Goal: Transaction & Acquisition: Register for event/course

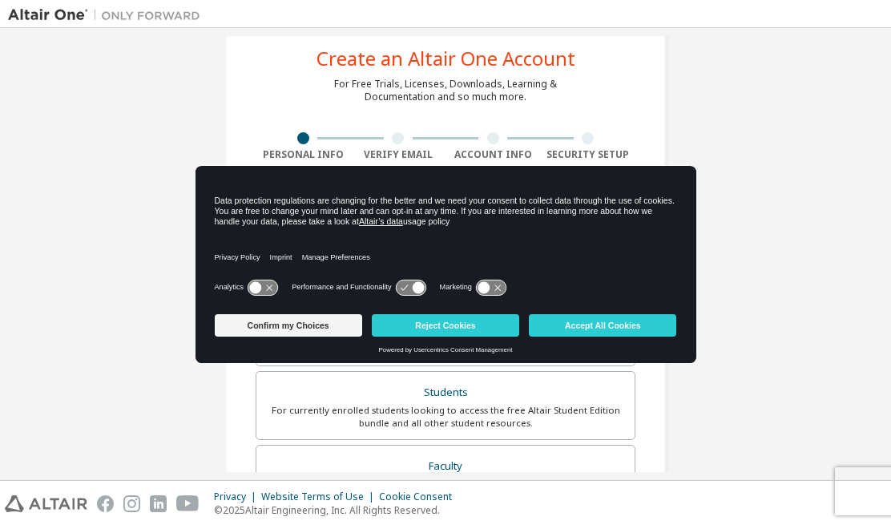
scroll to position [34, 0]
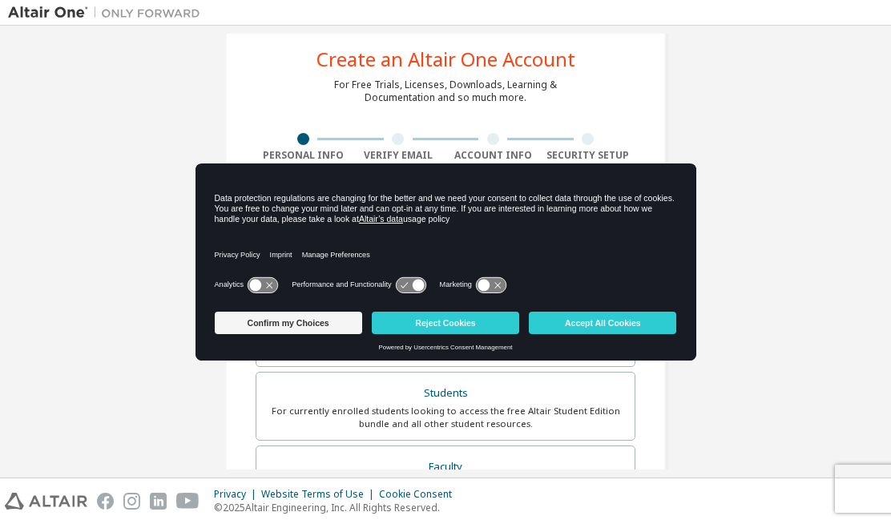
click at [501, 325] on button "Reject Cookies" at bounding box center [445, 323] width 147 height 22
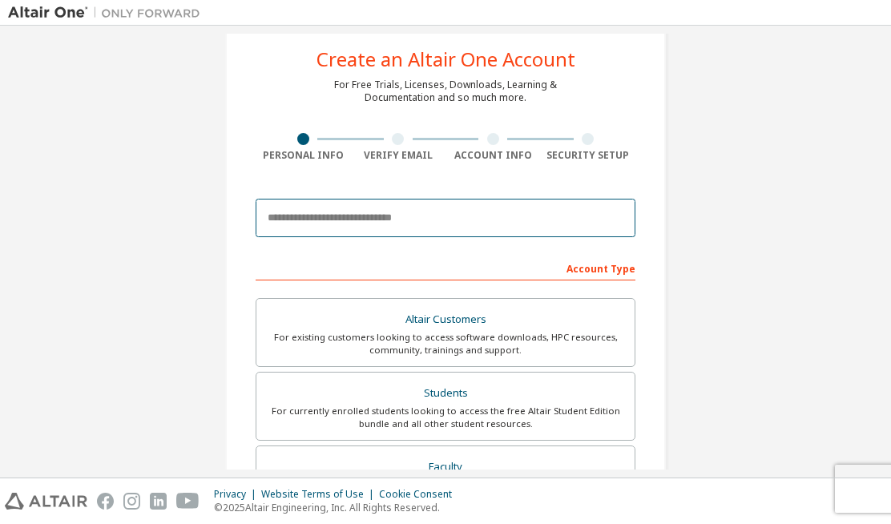
click at [516, 216] on input "email" at bounding box center [446, 218] width 380 height 38
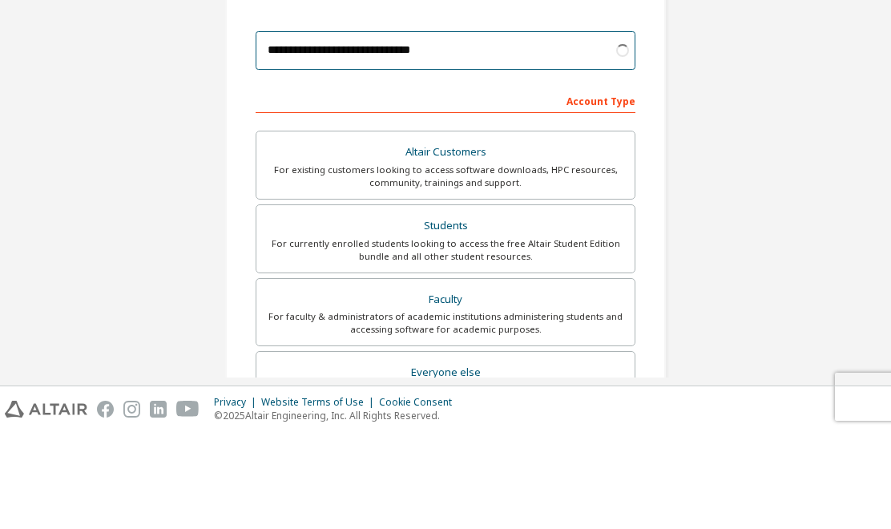
scroll to position [122, 0]
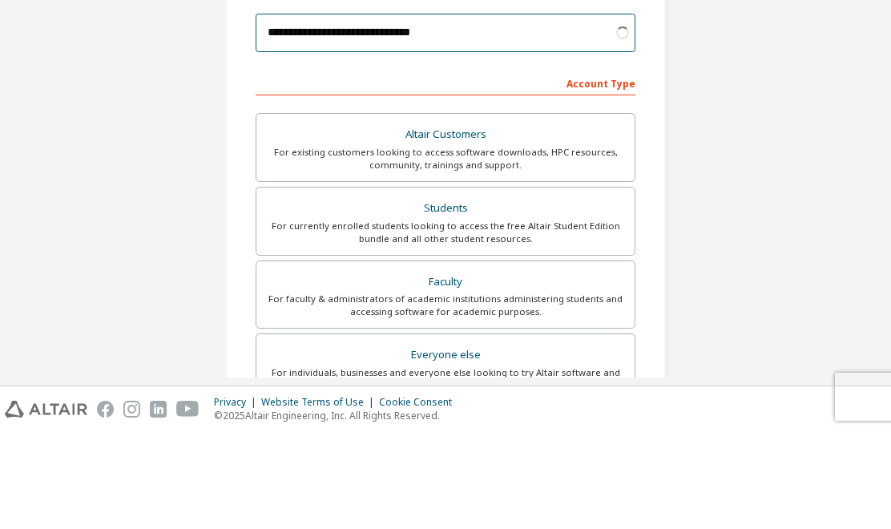
type input "**********"
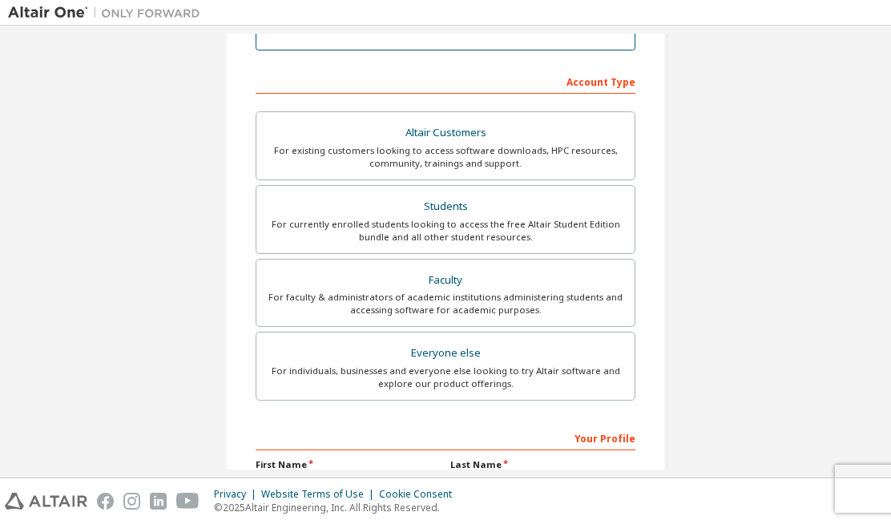
scroll to position [211, 0]
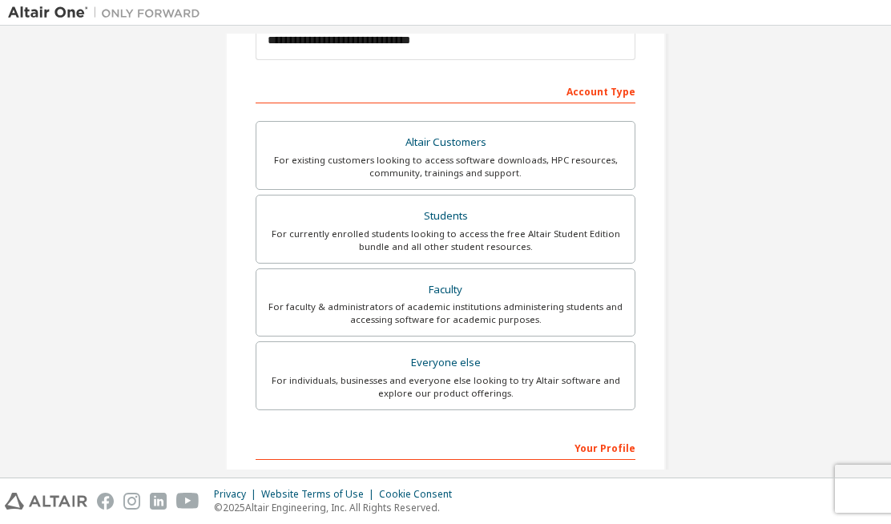
click at [309, 214] on div "Students" at bounding box center [445, 216] width 359 height 22
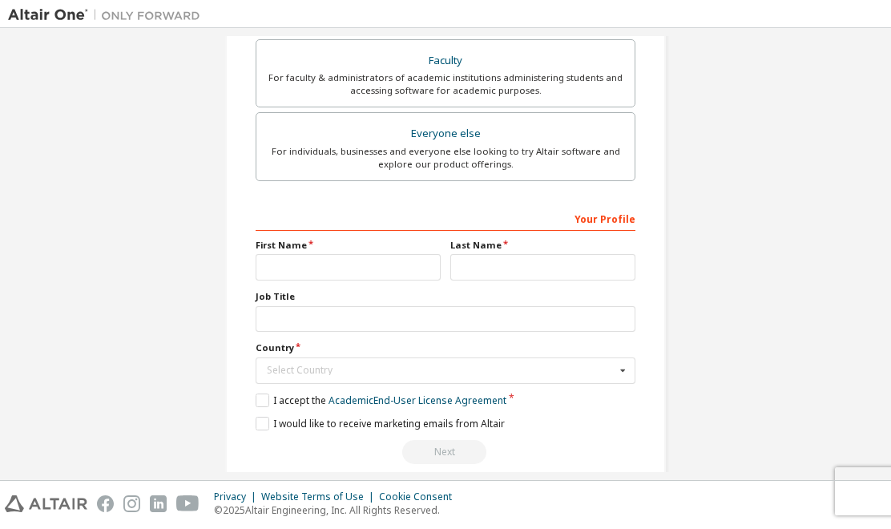
scroll to position [438, 0]
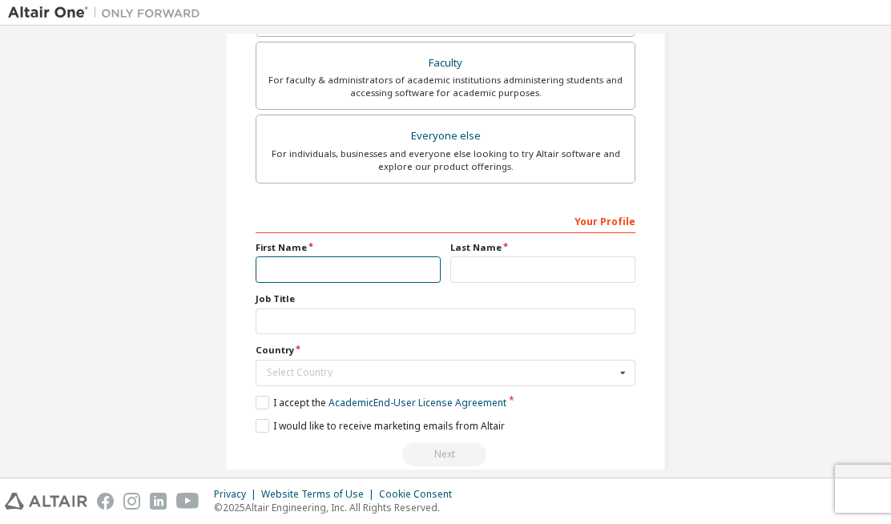
click at [289, 276] on input "text" at bounding box center [348, 269] width 185 height 26
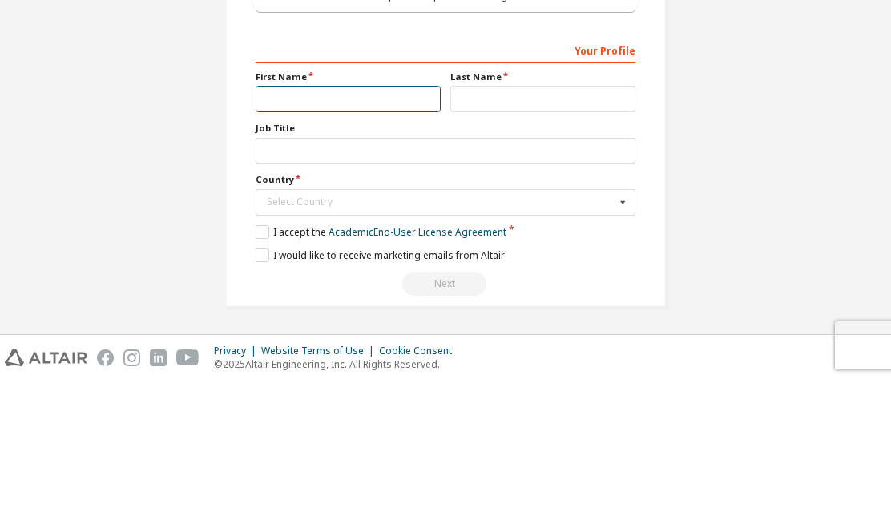
scroll to position [466, 0]
type input "***"
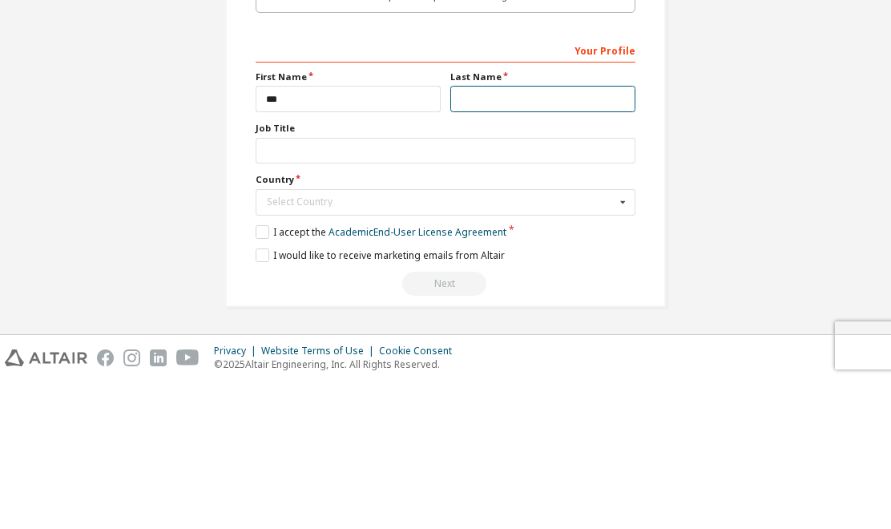
click at [585, 234] on input "text" at bounding box center [542, 247] width 185 height 26
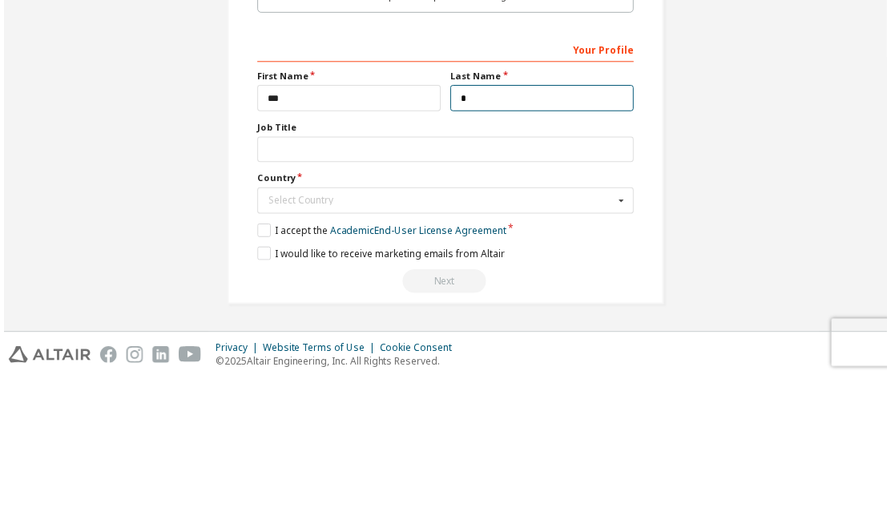
scroll to position [462, 0]
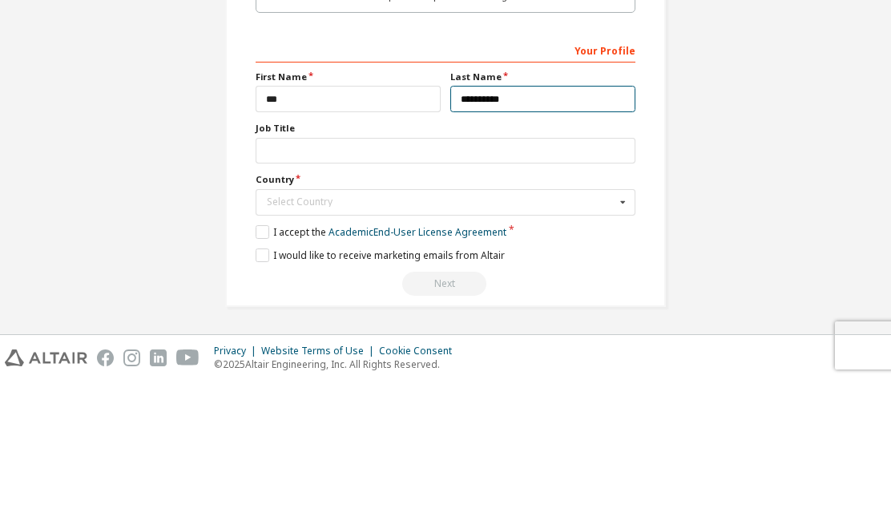
type input "**********"
click at [280, 270] on label "Job Title" at bounding box center [446, 276] width 380 height 13
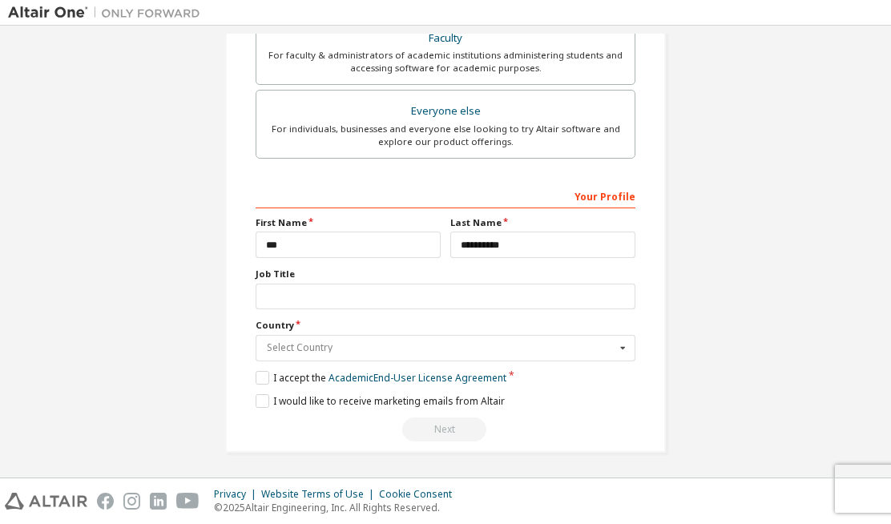
click at [264, 339] on input "text" at bounding box center [446, 348] width 378 height 25
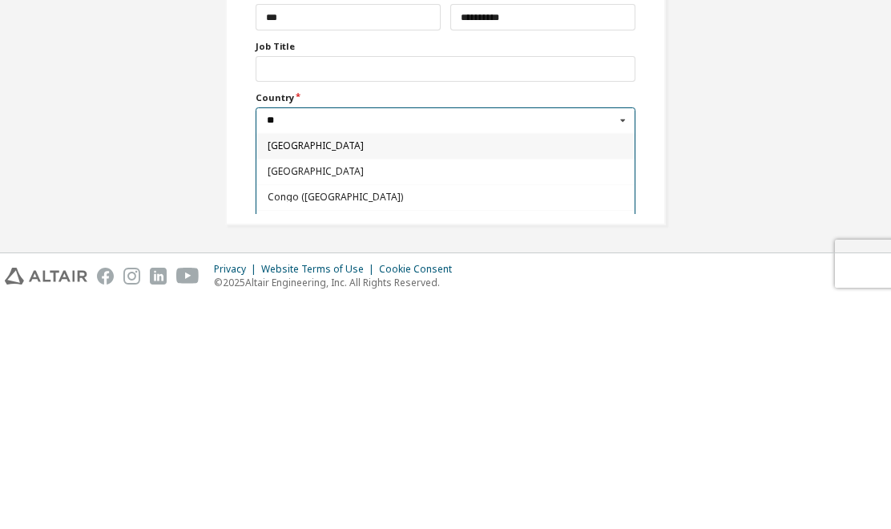
type input "*"
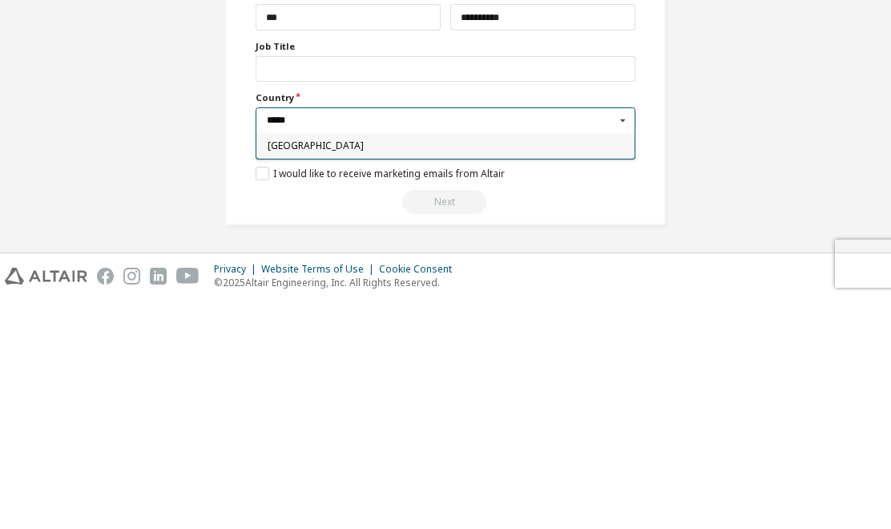
type input "*****"
click at [571, 371] on span "[GEOGRAPHIC_DATA]" at bounding box center [446, 376] width 357 height 10
type input "***"
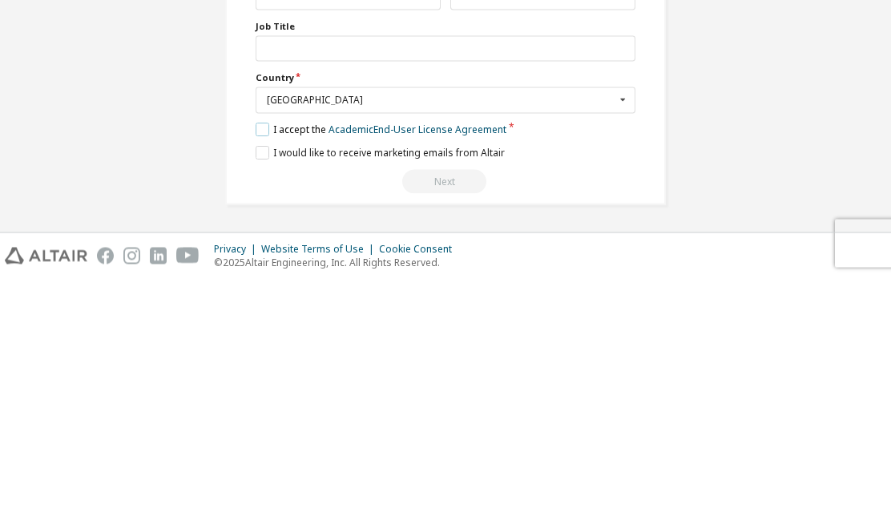
click at [281, 373] on label "I accept the Academic End-User License Agreement" at bounding box center [381, 380] width 251 height 14
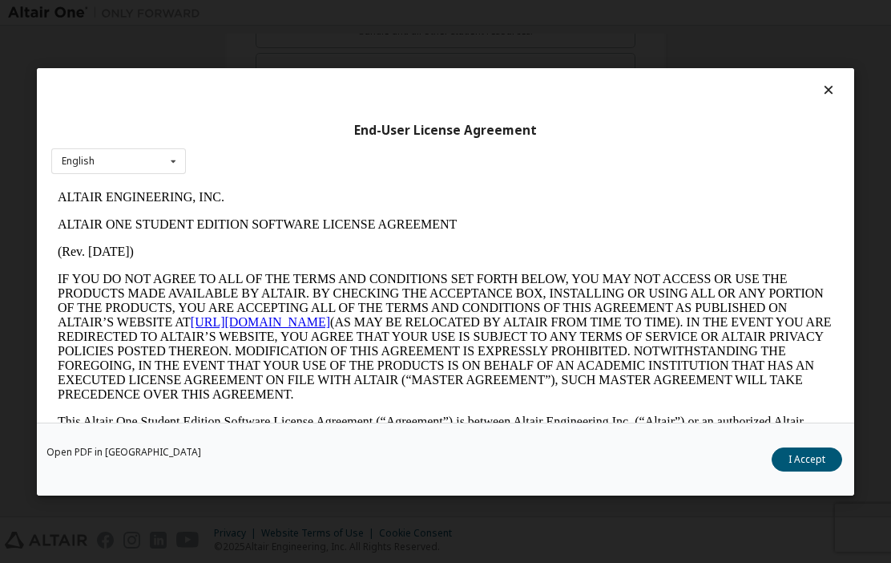
scroll to position [429, 0]
click at [824, 88] on icon at bounding box center [829, 90] width 17 height 14
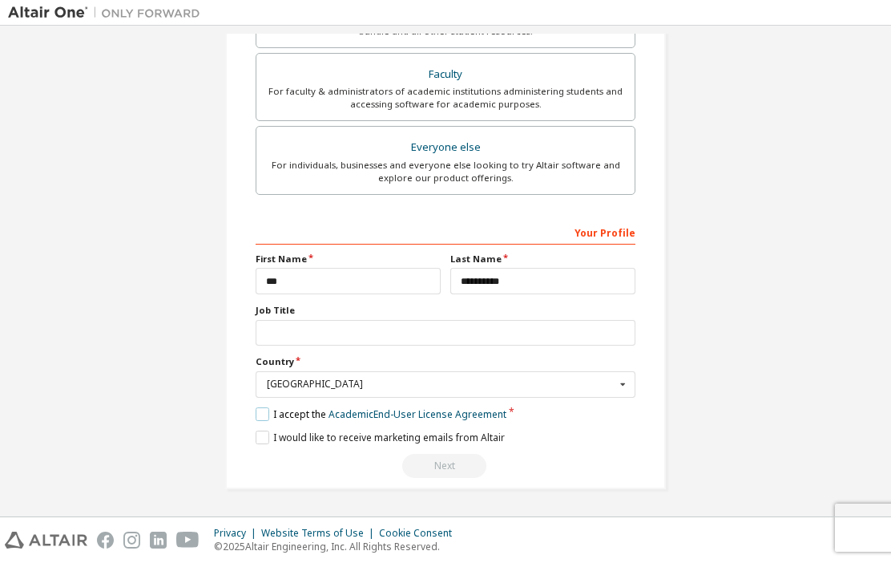
click at [268, 408] on label "I accept the Academic End-User License Agreement" at bounding box center [381, 414] width 251 height 14
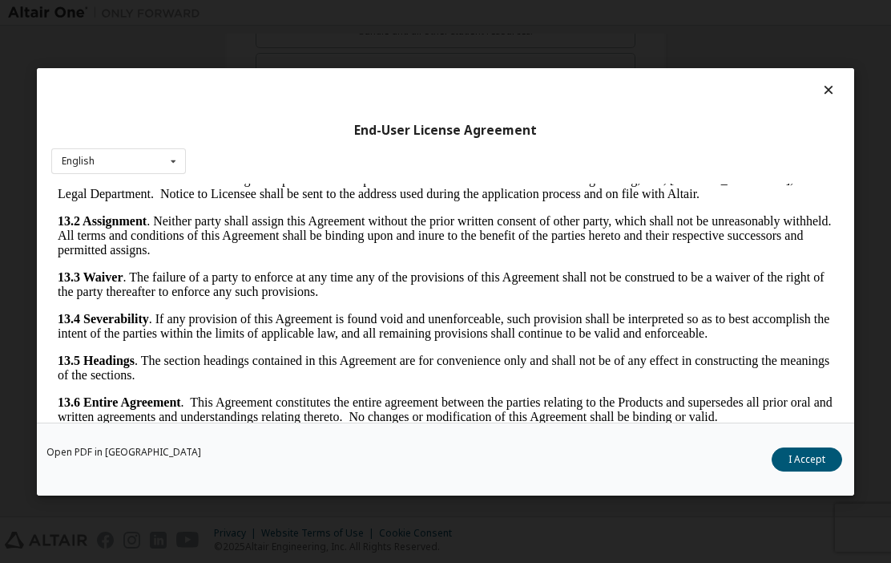
scroll to position [3055, 0]
click at [816, 462] on button "I Accept" at bounding box center [807, 458] width 71 height 24
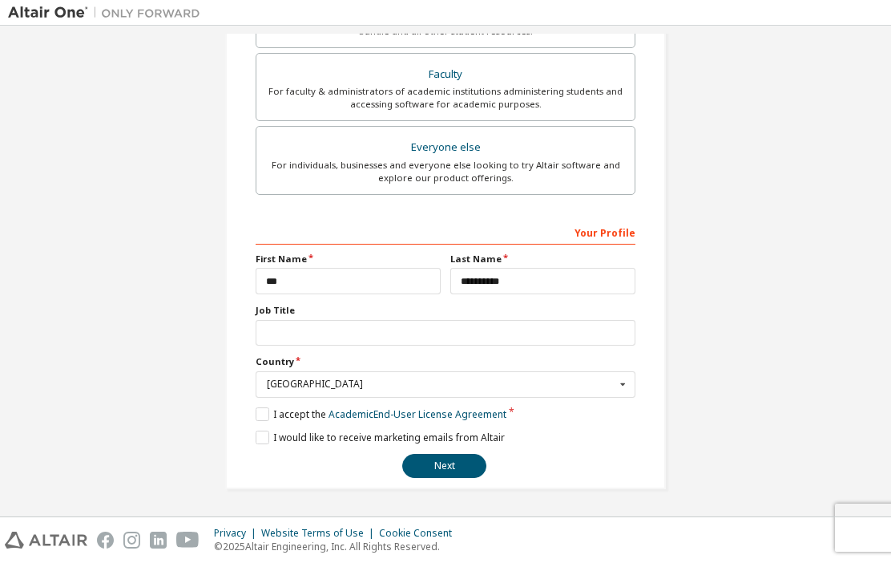
click at [435, 466] on button "Next" at bounding box center [444, 466] width 84 height 24
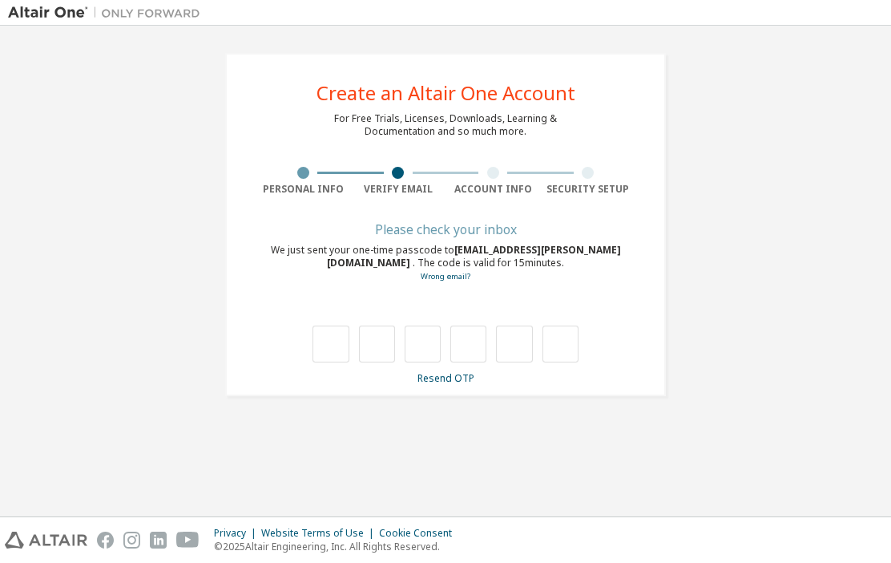
click at [324, 357] on input "text" at bounding box center [331, 343] width 36 height 37
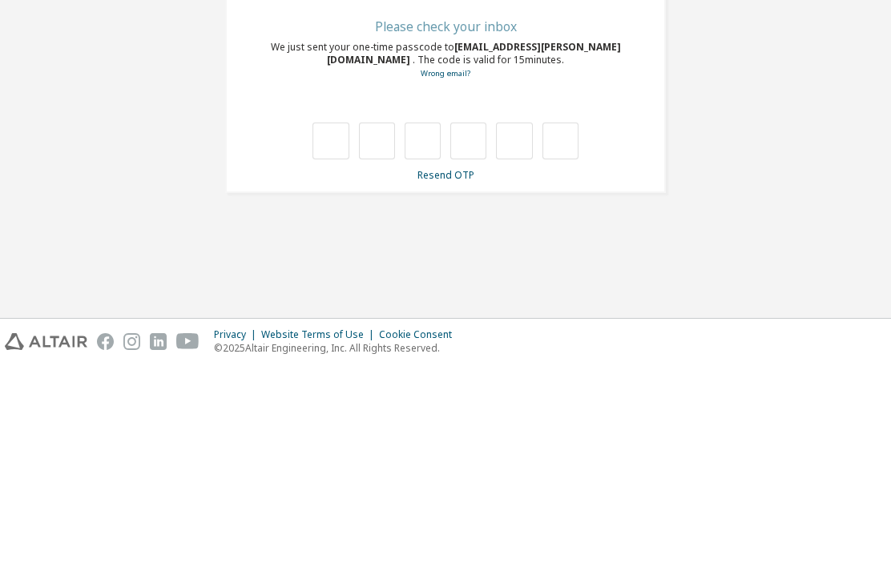
type input "*"
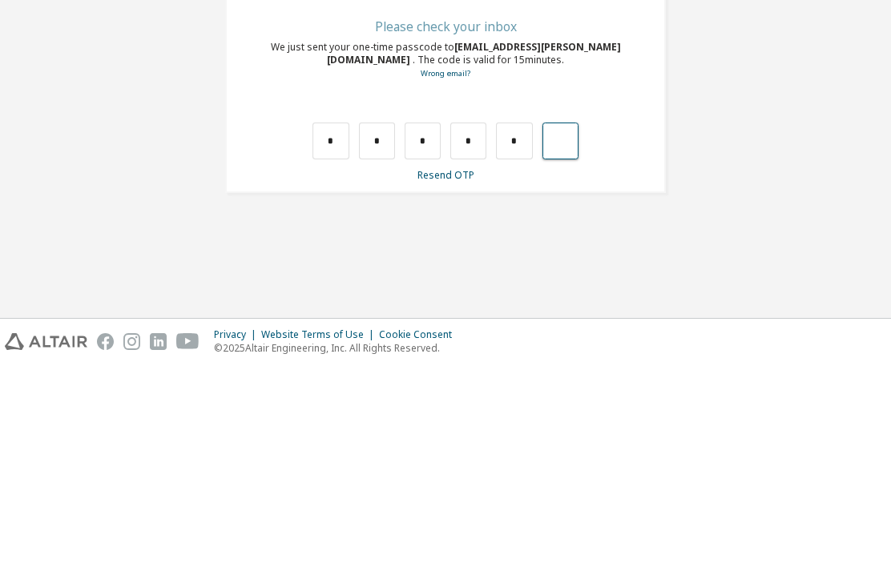
type input "*"
